Goal: Information Seeking & Learning: Learn about a topic

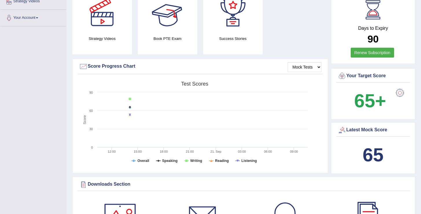
scroll to position [121, 0]
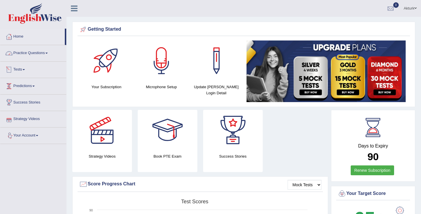
click at [43, 54] on link "Practice Questions" at bounding box center [33, 52] width 66 height 14
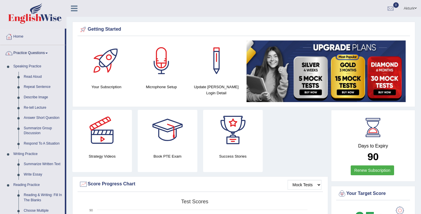
click at [43, 54] on link "Practice Questions" at bounding box center [32, 52] width 65 height 14
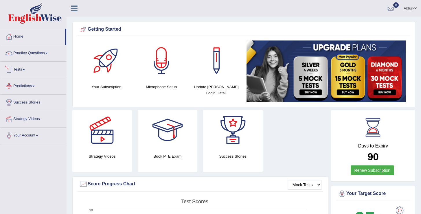
click at [23, 69] on link "Tests" at bounding box center [33, 69] width 66 height 14
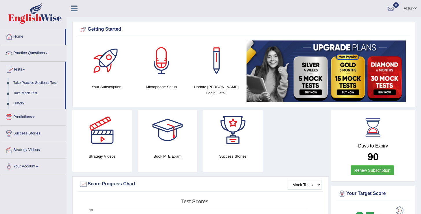
click at [28, 93] on link "Take Mock Test" at bounding box center [38, 93] width 54 height 10
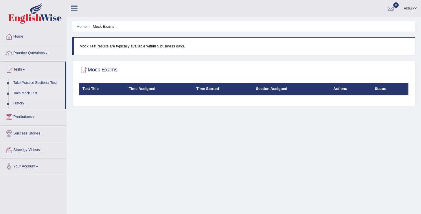
click at [29, 84] on link "Take Practice Sectional Test" at bounding box center [38, 83] width 54 height 10
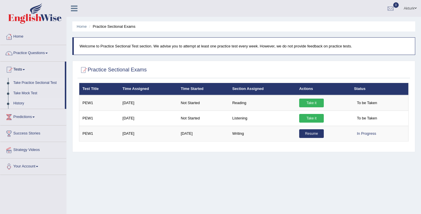
click at [19, 103] on link "History" at bounding box center [38, 103] width 54 height 10
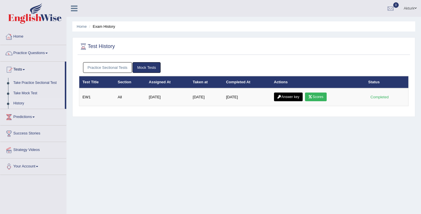
click at [99, 68] on link "Practice Sectional Tests" at bounding box center [107, 67] width 49 height 11
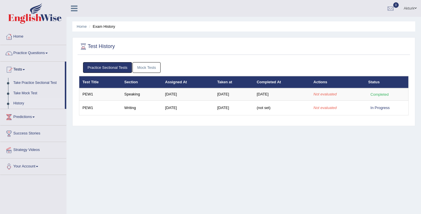
click at [156, 69] on link "Mock Tests" at bounding box center [147, 67] width 28 height 11
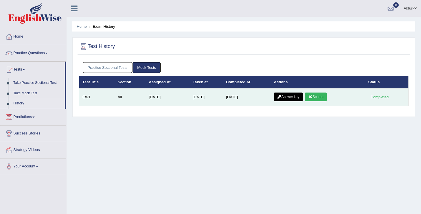
click at [290, 94] on link "Answer key" at bounding box center [288, 97] width 29 height 9
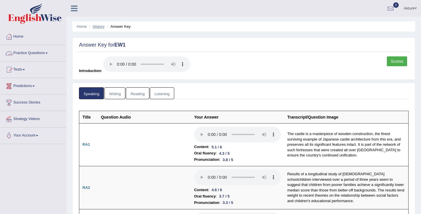
click at [102, 28] on link "History" at bounding box center [99, 26] width 12 height 4
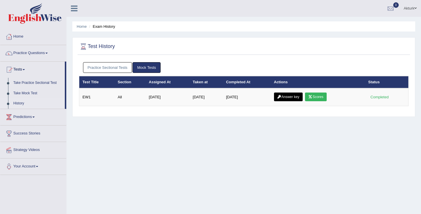
click at [118, 66] on link "Practice Sectional Tests" at bounding box center [107, 67] width 49 height 11
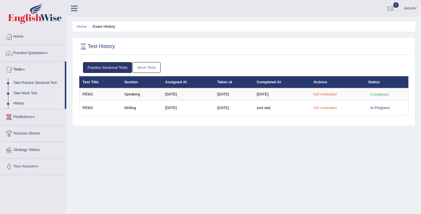
click at [28, 92] on link "Take Mock Test" at bounding box center [38, 93] width 54 height 10
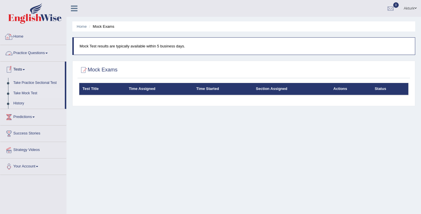
click at [27, 39] on link "Home" at bounding box center [33, 36] width 66 height 14
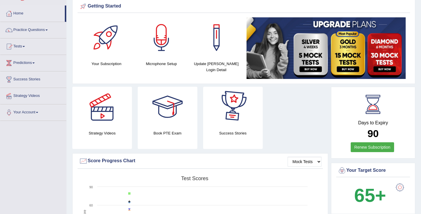
scroll to position [24, 0]
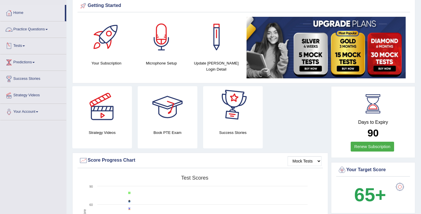
click at [32, 31] on link "Practice Questions" at bounding box center [33, 28] width 66 height 14
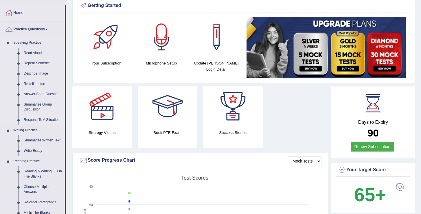
click at [34, 120] on link "Respond To A Situation" at bounding box center [43, 120] width 44 height 10
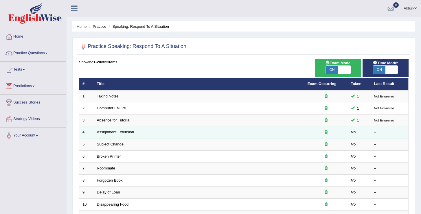
click at [111, 136] on td "Assignment Extension" at bounding box center [199, 133] width 211 height 12
click at [111, 134] on link "Assignment Extension" at bounding box center [115, 132] width 37 height 4
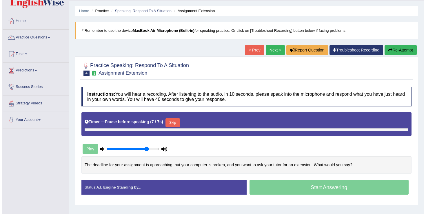
scroll to position [15, 0]
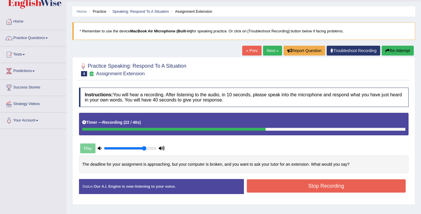
click at [287, 189] on button "Stop Recording" at bounding box center [326, 186] width 159 height 13
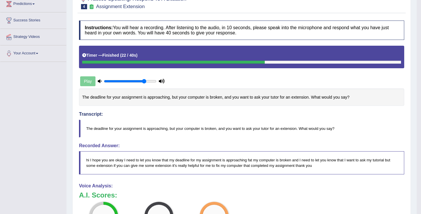
scroll to position [0, 0]
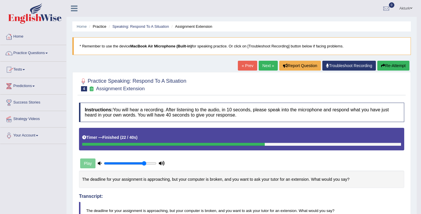
click at [20, 67] on link "Tests" at bounding box center [33, 69] width 66 height 14
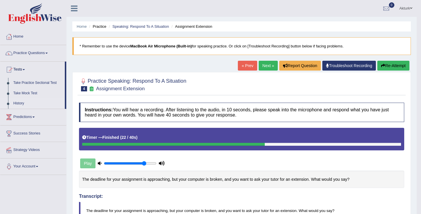
click at [20, 102] on link "History" at bounding box center [38, 103] width 54 height 10
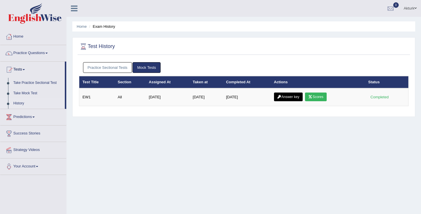
click at [120, 68] on link "Practice Sectional Tests" at bounding box center [107, 67] width 49 height 11
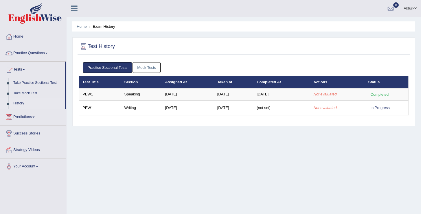
click at [140, 67] on link "Mock Tests" at bounding box center [147, 67] width 28 height 11
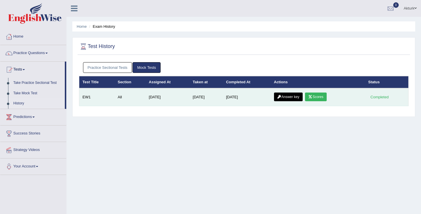
click at [319, 94] on link "Scores" at bounding box center [315, 97] width 21 height 9
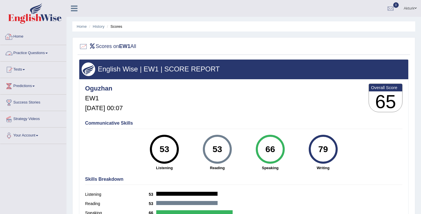
click at [20, 36] on link "Home" at bounding box center [33, 36] width 66 height 14
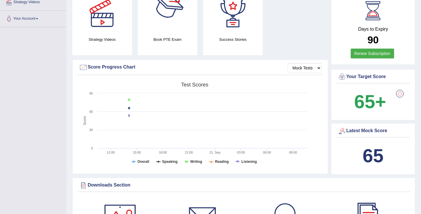
scroll to position [117, 0]
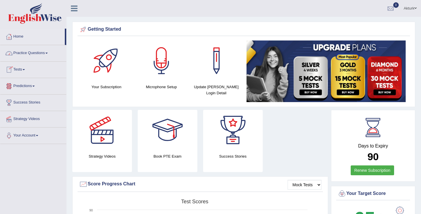
click at [18, 68] on link "Tests" at bounding box center [33, 69] width 66 height 14
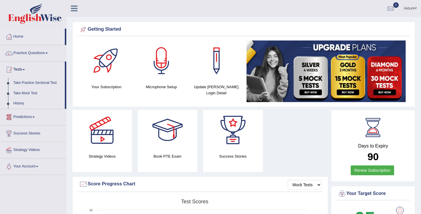
click at [31, 116] on link "Predictions" at bounding box center [33, 116] width 66 height 14
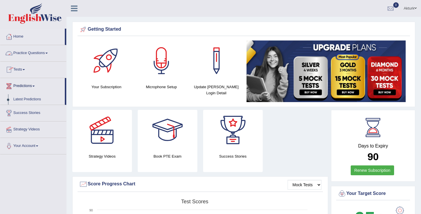
click at [31, 54] on link "Practice Questions" at bounding box center [33, 52] width 66 height 14
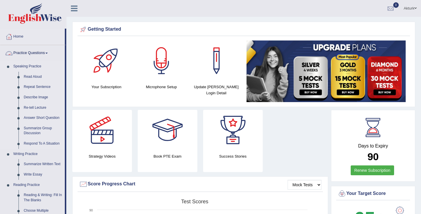
click at [30, 70] on link "Speaking Practice" at bounding box center [38, 66] width 54 height 10
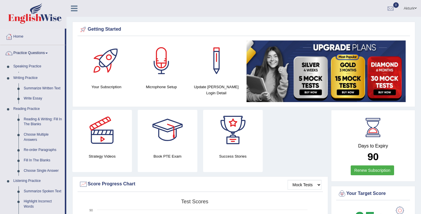
click at [30, 56] on link "Practice Questions" at bounding box center [32, 52] width 65 height 14
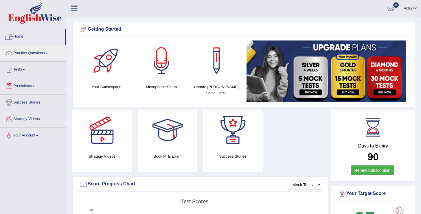
click at [23, 39] on link "Home" at bounding box center [32, 36] width 65 height 14
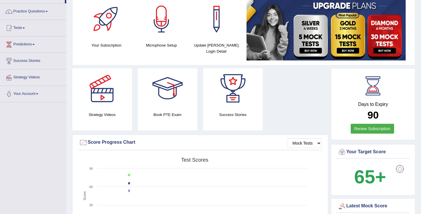
scroll to position [37, 0]
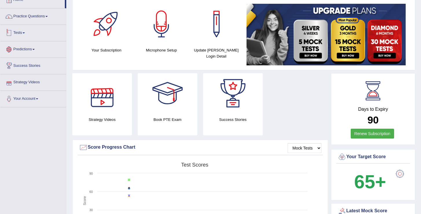
click at [20, 31] on link "Tests" at bounding box center [33, 32] width 66 height 14
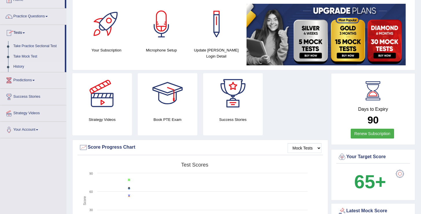
click at [23, 66] on link "History" at bounding box center [38, 67] width 54 height 10
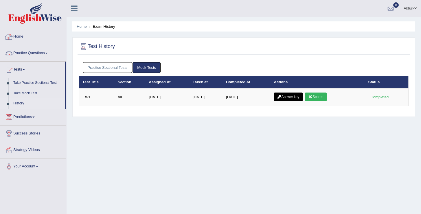
click at [114, 67] on link "Practice Sectional Tests" at bounding box center [107, 67] width 49 height 11
click at [21, 42] on link "Home" at bounding box center [33, 36] width 66 height 14
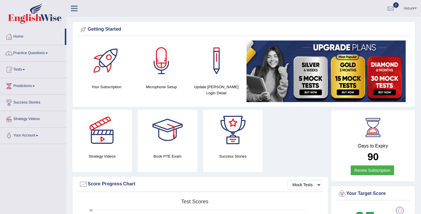
click at [25, 54] on link "Practice Questions" at bounding box center [33, 52] width 66 height 14
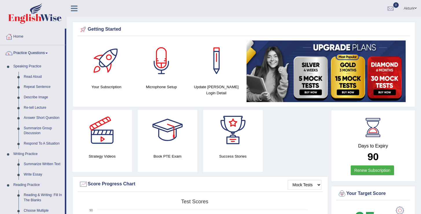
click at [37, 98] on link "Describe Image" at bounding box center [43, 97] width 44 height 10
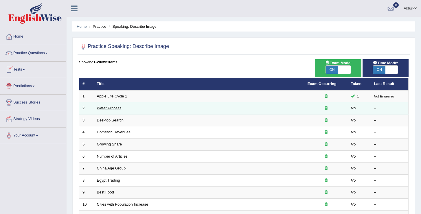
click at [110, 108] on link "Water Process" at bounding box center [109, 108] width 25 height 4
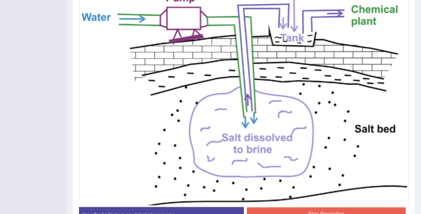
scroll to position [210, 0]
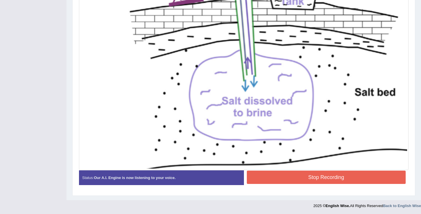
click at [273, 175] on button "Stop Recording" at bounding box center [326, 177] width 159 height 13
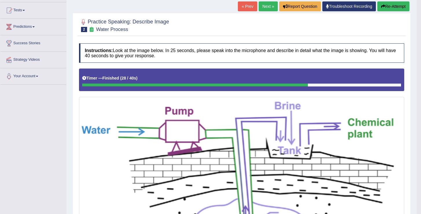
scroll to position [0, 0]
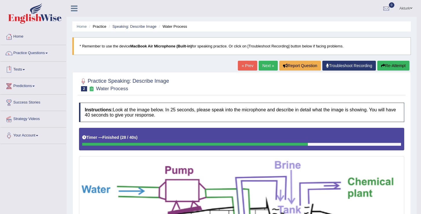
click at [21, 68] on link "Tests" at bounding box center [33, 69] width 66 height 14
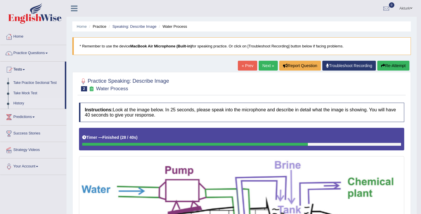
click at [21, 102] on link "History" at bounding box center [38, 103] width 54 height 10
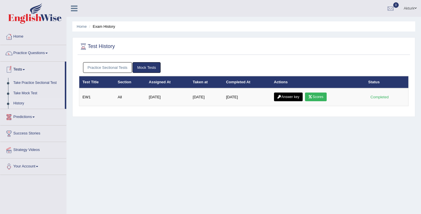
click at [110, 68] on link "Practice Sectional Tests" at bounding box center [107, 67] width 49 height 11
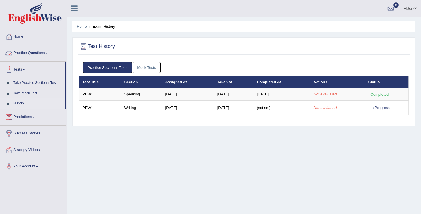
click at [29, 56] on link "Practice Questions" at bounding box center [33, 52] width 66 height 14
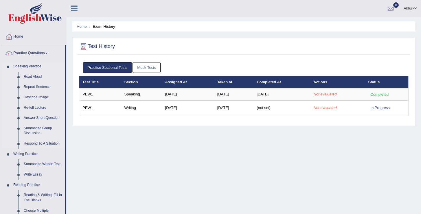
click at [31, 98] on link "Describe Image" at bounding box center [43, 97] width 44 height 10
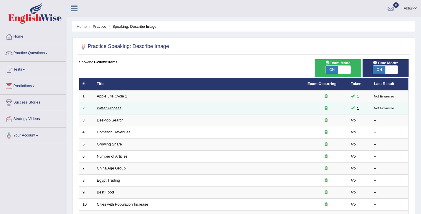
click at [116, 109] on link "Water Process" at bounding box center [109, 108] width 25 height 4
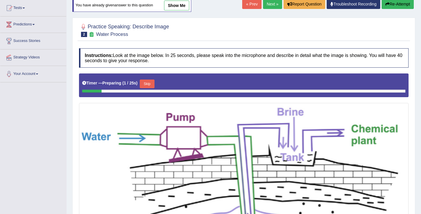
scroll to position [16, 0]
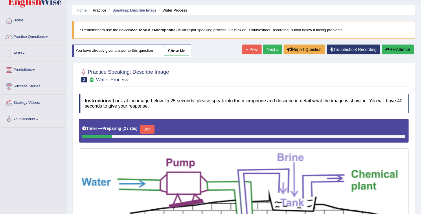
click at [180, 49] on link "show me" at bounding box center [176, 51] width 25 height 10
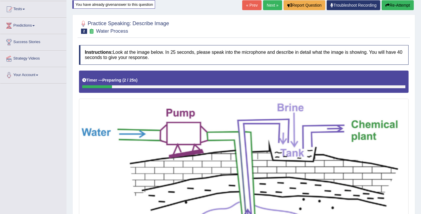
scroll to position [0, 0]
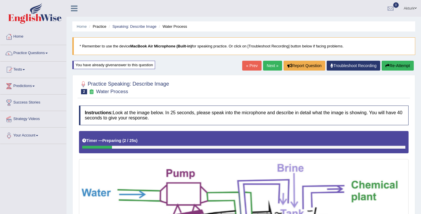
click at [97, 65] on div "You have already given answer to this question" at bounding box center [113, 65] width 83 height 8
click at [25, 69] on span at bounding box center [24, 69] width 2 height 1
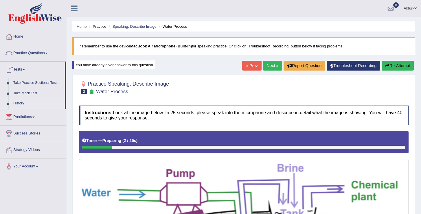
click at [20, 102] on link "History" at bounding box center [38, 103] width 54 height 10
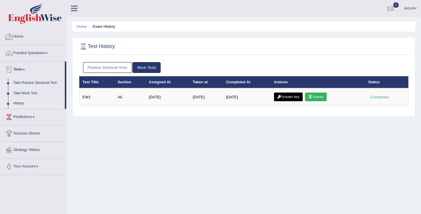
click at [109, 66] on link "Practice Sectional Tests" at bounding box center [107, 67] width 49 height 11
click at [125, 65] on link "Practice Sectional Tests" at bounding box center [107, 67] width 49 height 11
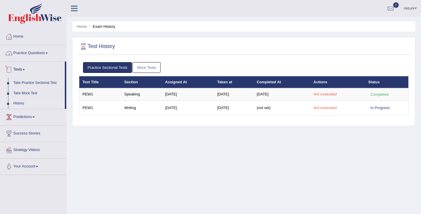
click at [30, 50] on link "Practice Questions" at bounding box center [33, 52] width 66 height 14
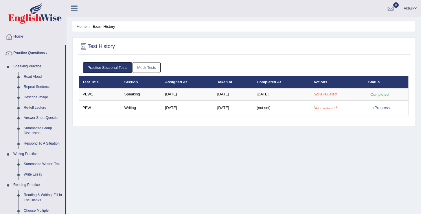
click at [30, 50] on link "Practice Questions" at bounding box center [32, 52] width 65 height 14
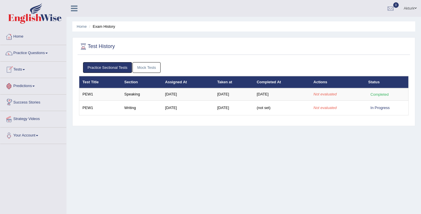
click at [36, 101] on link "Success Stories" at bounding box center [33, 102] width 66 height 14
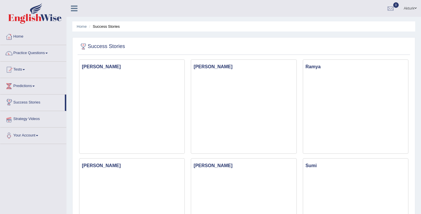
click at [29, 122] on link "Strategy Videos" at bounding box center [33, 118] width 66 height 14
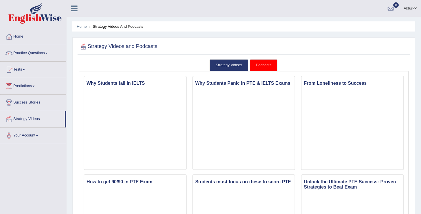
click at [265, 68] on link "Podcasts" at bounding box center [264, 65] width 28 height 12
click at [237, 67] on link "Strategy Videos" at bounding box center [229, 65] width 39 height 12
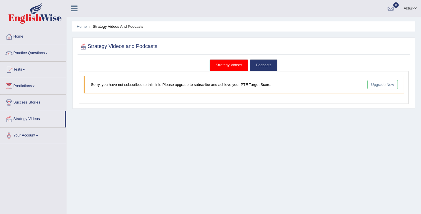
click at [381, 85] on link "Upgrade Now" at bounding box center [383, 85] width 31 height 10
click at [239, 64] on link "Strategy Videos" at bounding box center [229, 65] width 39 height 12
click at [261, 65] on link "Podcasts" at bounding box center [264, 65] width 28 height 12
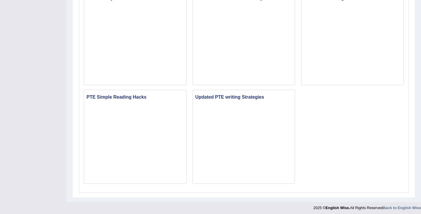
scroll to position [395, 0]
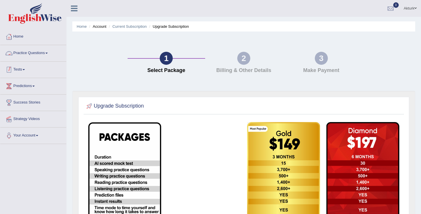
click at [22, 67] on link "Tests" at bounding box center [33, 69] width 66 height 14
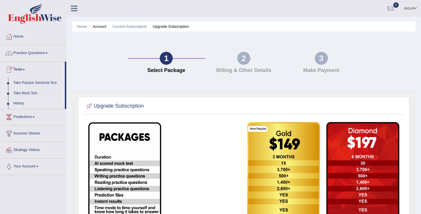
click at [23, 103] on link "History" at bounding box center [38, 103] width 54 height 10
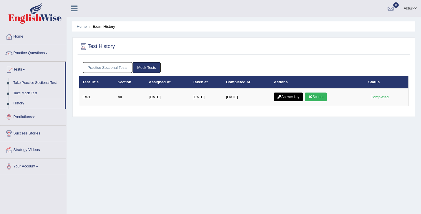
click at [121, 72] on link "Practice Sectional Tests" at bounding box center [107, 67] width 49 height 11
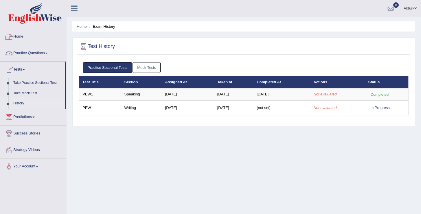
click at [24, 35] on link "Home" at bounding box center [33, 36] width 66 height 14
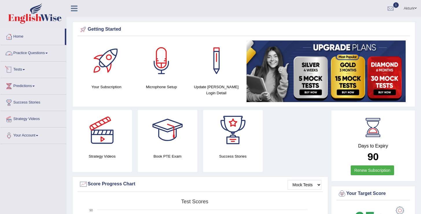
click at [45, 54] on link "Practice Questions" at bounding box center [33, 52] width 66 height 14
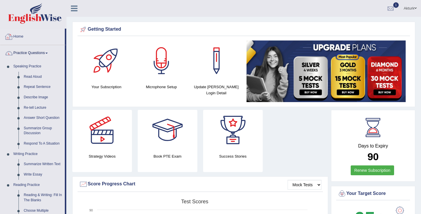
click at [33, 51] on link "Practice Questions" at bounding box center [32, 52] width 65 height 14
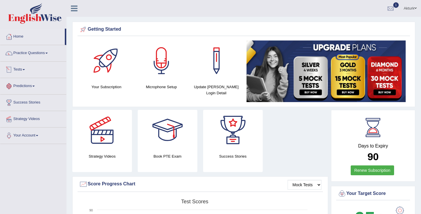
click at [21, 72] on link "Tests" at bounding box center [33, 69] width 66 height 14
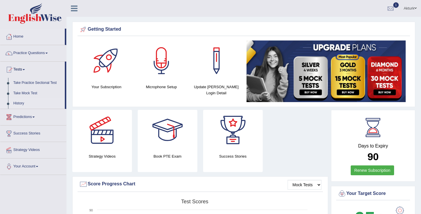
click at [21, 103] on link "History" at bounding box center [38, 103] width 54 height 10
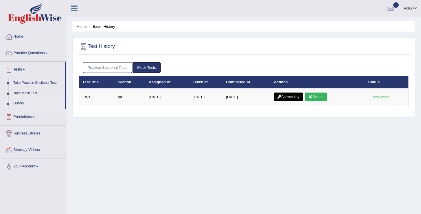
click at [110, 69] on link "Practice Sectional Tests" at bounding box center [107, 67] width 49 height 11
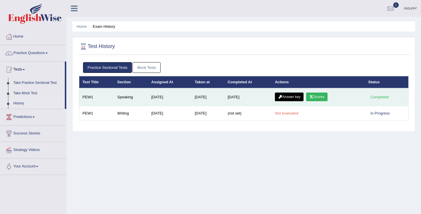
click at [321, 96] on link "Scores" at bounding box center [316, 97] width 21 height 9
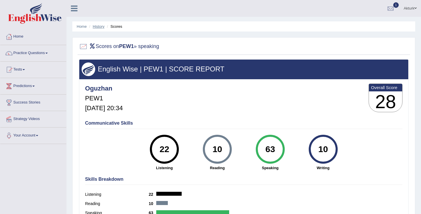
click at [100, 26] on link "History" at bounding box center [99, 26] width 12 height 4
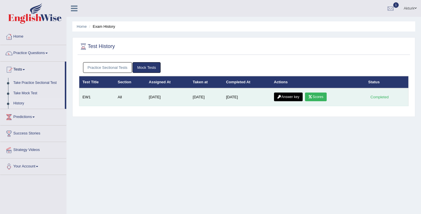
click at [288, 100] on link "Answer key" at bounding box center [288, 97] width 29 height 9
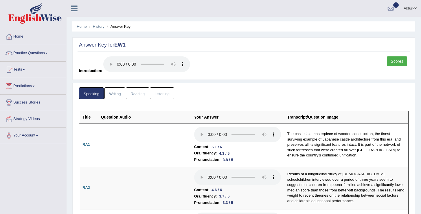
click at [100, 25] on link "History" at bounding box center [99, 26] width 12 height 4
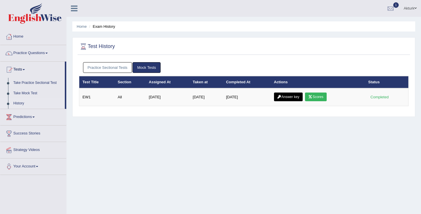
click at [121, 69] on link "Practice Sectional Tests" at bounding box center [107, 67] width 49 height 11
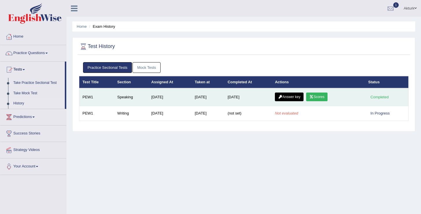
click at [293, 98] on link "Answer key" at bounding box center [289, 97] width 29 height 9
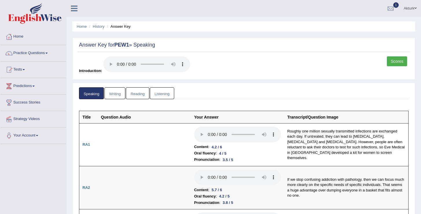
click at [163, 92] on link "Listening" at bounding box center [162, 93] width 24 height 12
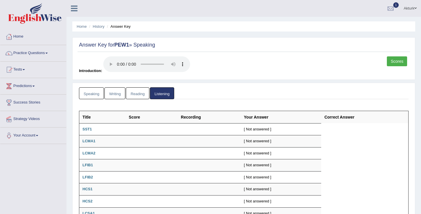
click at [142, 95] on link "Reading" at bounding box center [137, 93] width 23 height 12
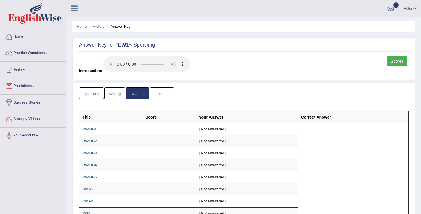
click at [127, 93] on link "Reading" at bounding box center [137, 93] width 23 height 12
click at [121, 93] on link "Writing" at bounding box center [115, 93] width 21 height 12
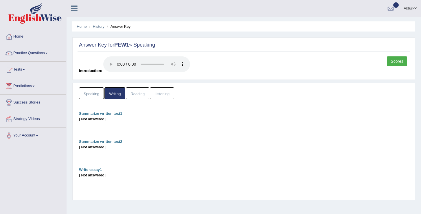
click at [88, 90] on link "Speaking" at bounding box center [91, 93] width 25 height 12
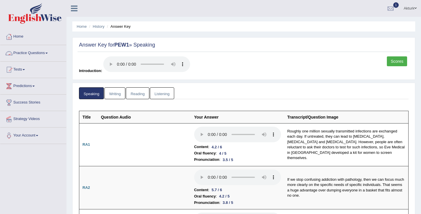
click at [23, 53] on link "Practice Questions" at bounding box center [33, 52] width 66 height 14
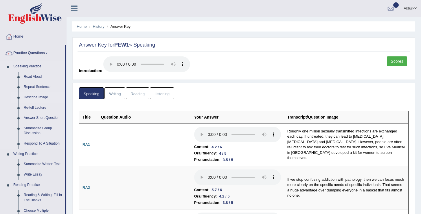
click at [38, 98] on link "Describe Image" at bounding box center [43, 97] width 44 height 10
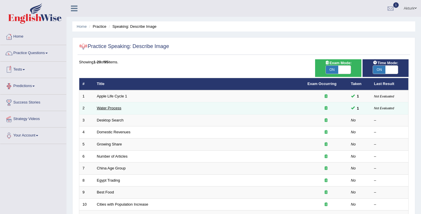
click at [114, 109] on link "Water Process" at bounding box center [109, 108] width 25 height 4
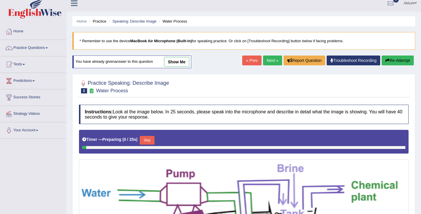
scroll to position [15, 0]
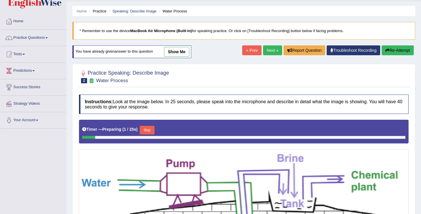
click at [176, 50] on link "show me" at bounding box center [176, 52] width 25 height 10
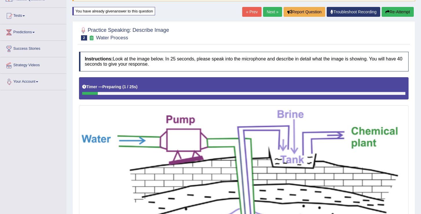
scroll to position [54, 0]
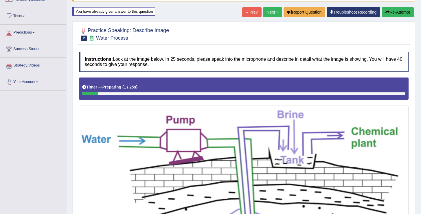
click at [263, 12] on link "Next »" at bounding box center [272, 12] width 19 height 10
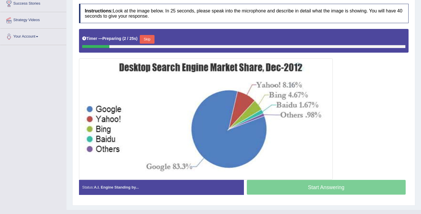
scroll to position [100, 0]
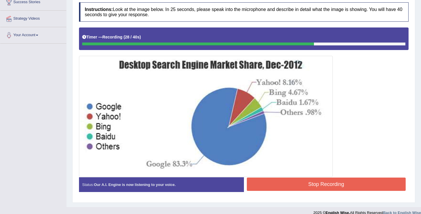
click at [309, 184] on button "Stop Recording" at bounding box center [326, 184] width 159 height 13
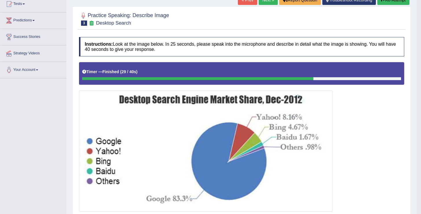
scroll to position [63, 0]
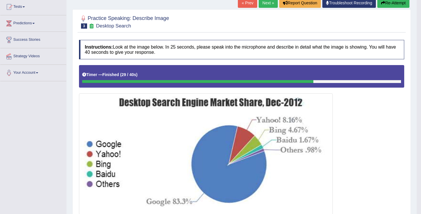
click at [269, 2] on link "Next »" at bounding box center [268, 3] width 19 height 10
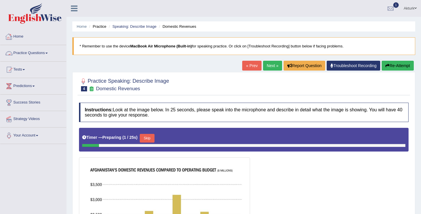
click at [19, 37] on link "Home" at bounding box center [33, 36] width 66 height 14
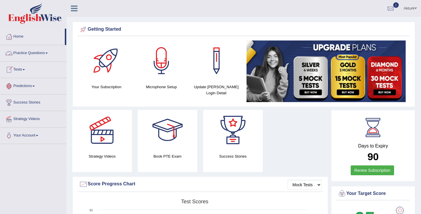
click at [22, 68] on link "Tests" at bounding box center [33, 69] width 66 height 14
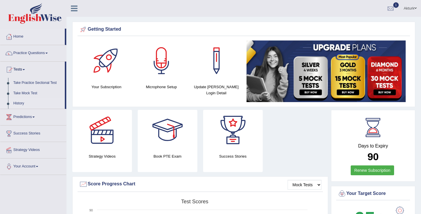
click at [21, 105] on link "History" at bounding box center [38, 103] width 54 height 10
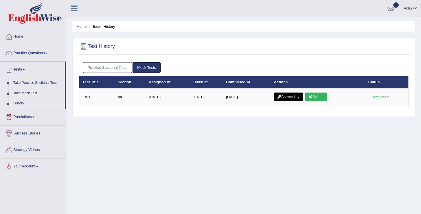
click at [119, 63] on link "Practice Sectional Tests" at bounding box center [107, 67] width 49 height 11
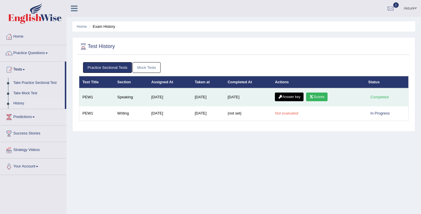
click at [323, 99] on link "Scores" at bounding box center [316, 97] width 21 height 9
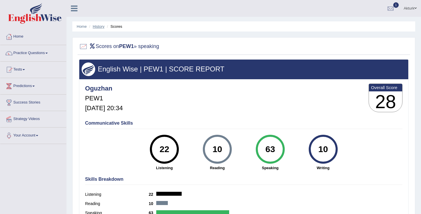
click at [100, 25] on link "History" at bounding box center [99, 26] width 12 height 4
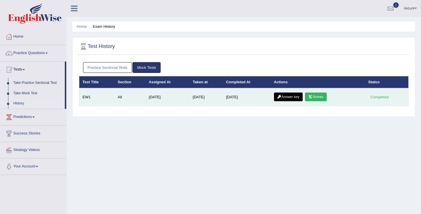
click at [287, 95] on link "Answer key" at bounding box center [288, 97] width 29 height 9
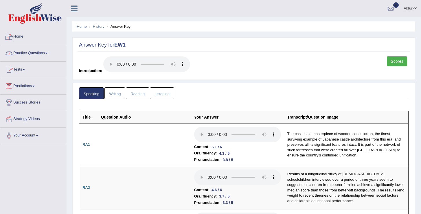
click at [34, 60] on li "Practice Questions Speaking Practice Read Aloud Repeat Sentence Describe Image …" at bounding box center [33, 53] width 66 height 17
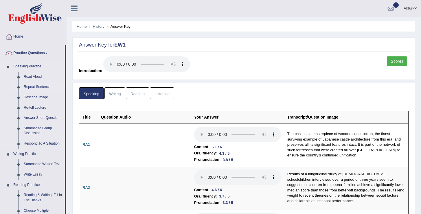
click at [36, 85] on link "Repeat Sentence" at bounding box center [43, 87] width 44 height 10
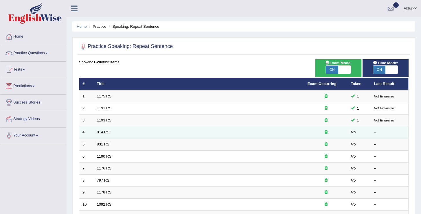
click at [106, 131] on link "814 RS" at bounding box center [103, 132] width 12 height 4
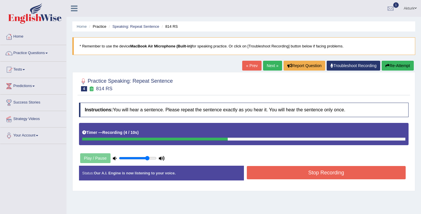
click at [287, 175] on button "Stop Recording" at bounding box center [326, 172] width 159 height 13
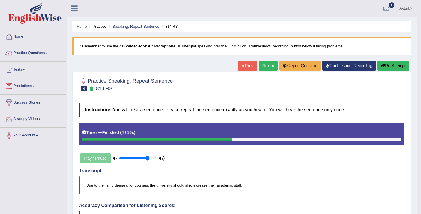
click at [270, 67] on link "Next »" at bounding box center [268, 66] width 19 height 10
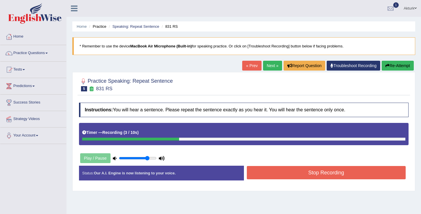
click at [331, 176] on button "Stop Recording" at bounding box center [326, 172] width 159 height 13
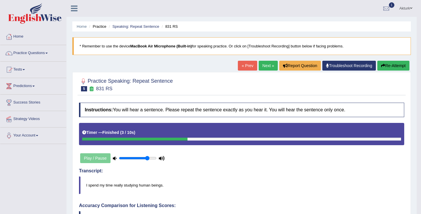
click at [266, 64] on link "Next »" at bounding box center [268, 66] width 19 height 10
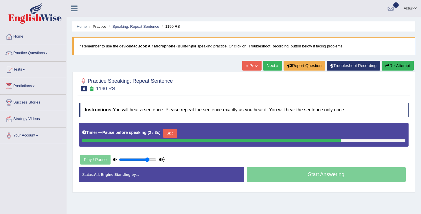
click at [269, 66] on link "Next »" at bounding box center [272, 66] width 19 height 10
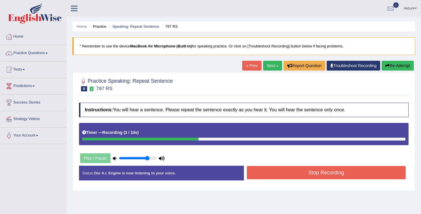
click at [320, 173] on button "Stop Recording" at bounding box center [326, 172] width 159 height 13
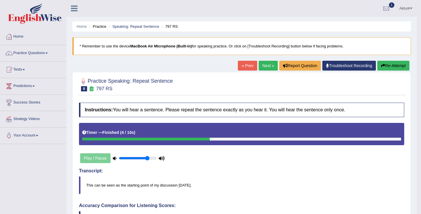
click at [266, 66] on link "Next »" at bounding box center [268, 66] width 19 height 10
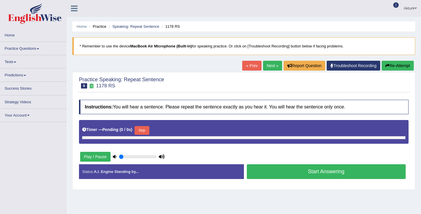
type input "0.8"
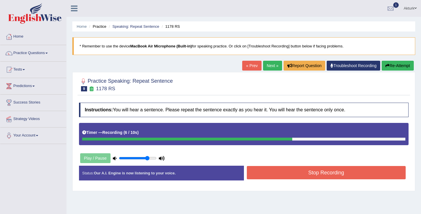
click at [328, 172] on button "Stop Recording" at bounding box center [326, 172] width 159 height 13
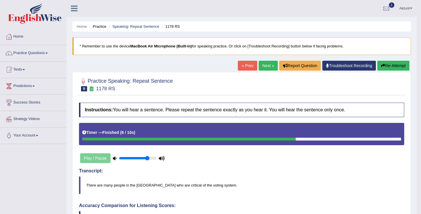
click at [261, 64] on link "Next »" at bounding box center [268, 66] width 19 height 10
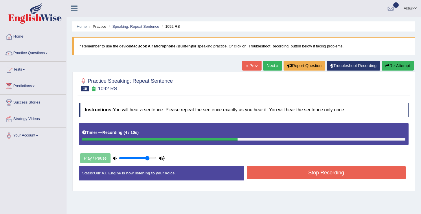
click at [332, 180] on div "Stop Recording" at bounding box center [326, 173] width 165 height 15
click at [334, 170] on button "Stop Recording" at bounding box center [326, 172] width 159 height 13
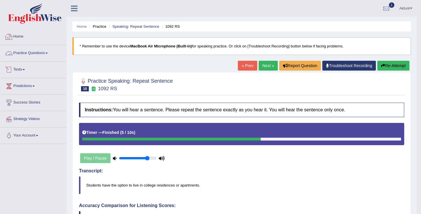
click at [21, 36] on link "Home" at bounding box center [33, 36] width 66 height 14
